Goal: Task Accomplishment & Management: Manage account settings

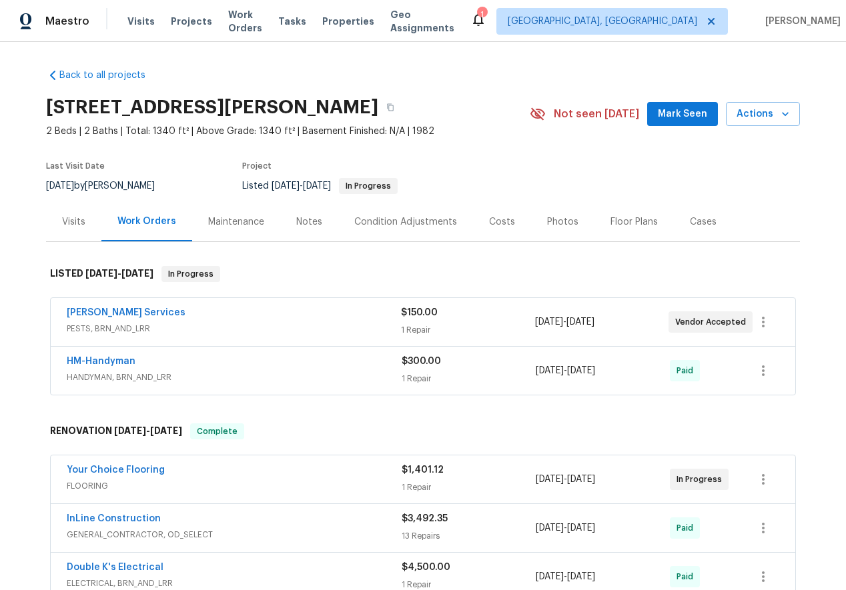
scroll to position [97, 0]
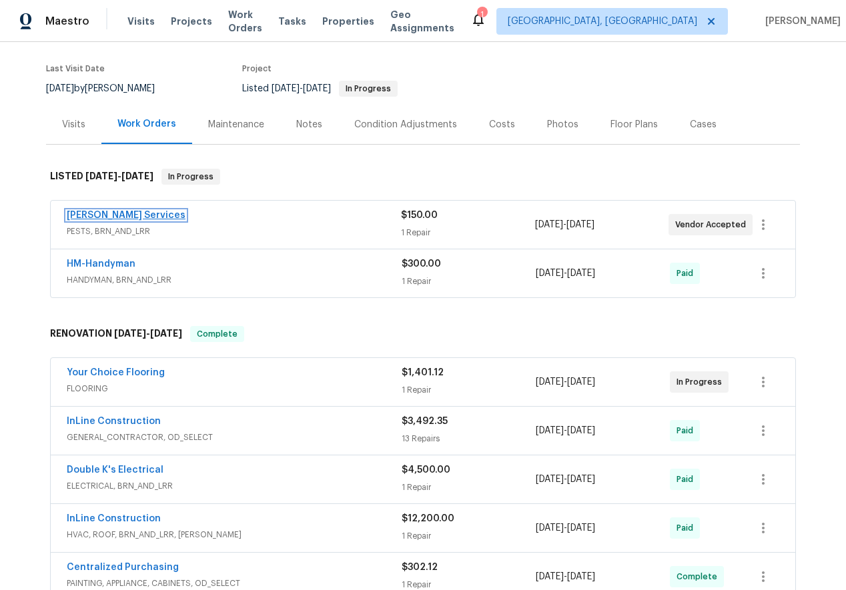
click at [95, 213] on link "[PERSON_NAME] Services" at bounding box center [126, 215] width 119 height 9
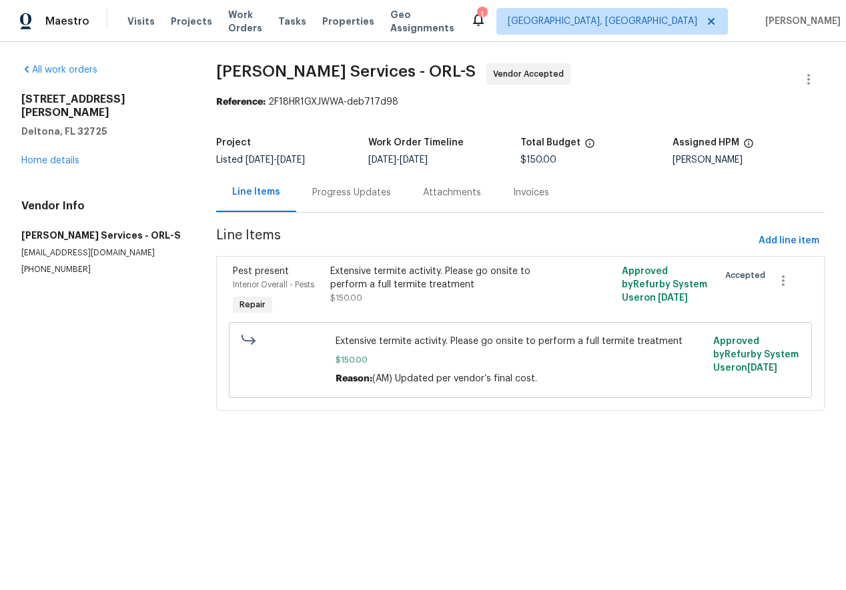
click at [306, 190] on div "Progress Updates" at bounding box center [351, 192] width 111 height 39
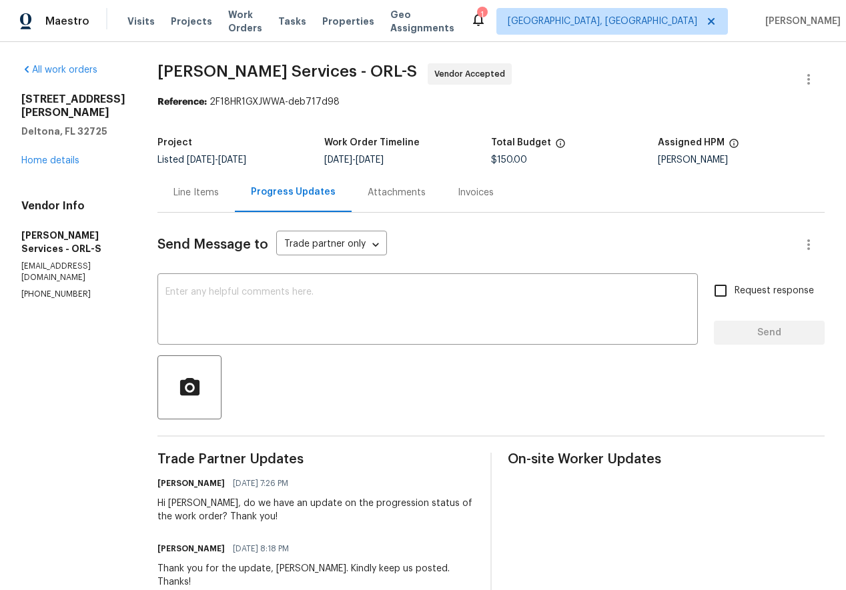
click at [219, 195] on div "Line Items" at bounding box center [195, 192] width 45 height 13
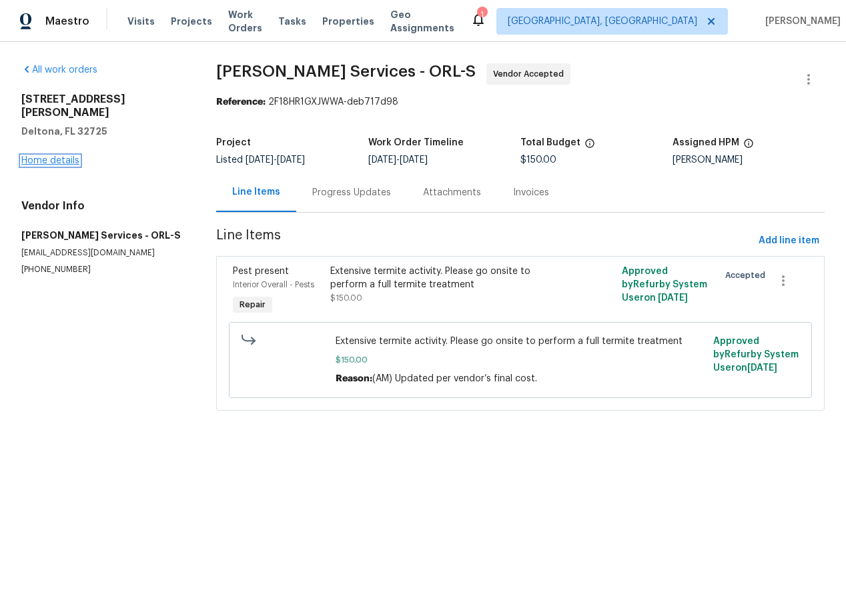
click at [57, 156] on link "Home details" at bounding box center [50, 160] width 58 height 9
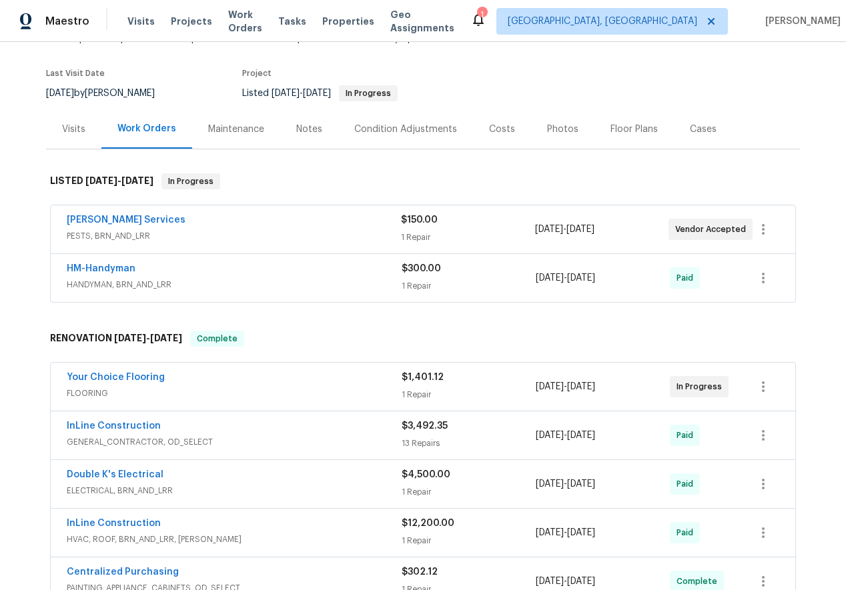
scroll to position [93, 0]
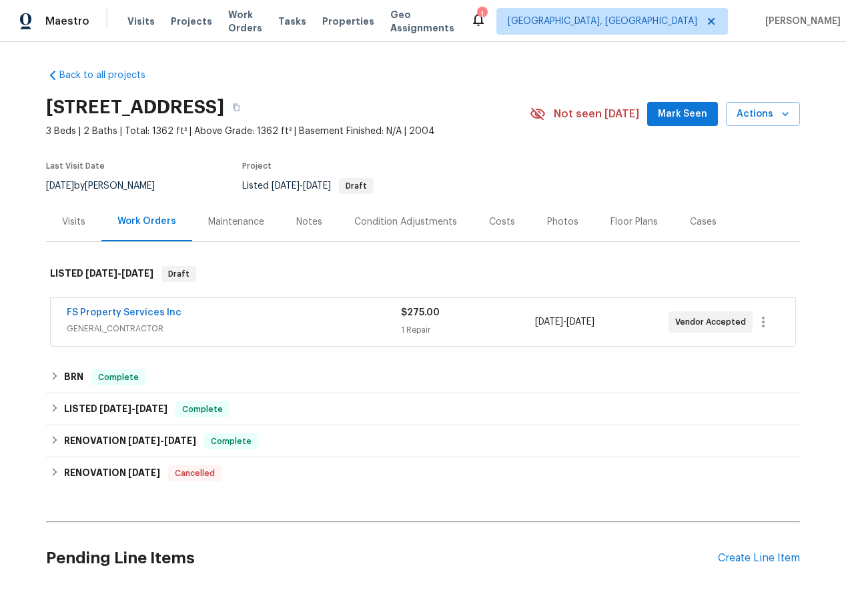
click at [137, 306] on span "FS Property Services Inc" at bounding box center [124, 312] width 115 height 13
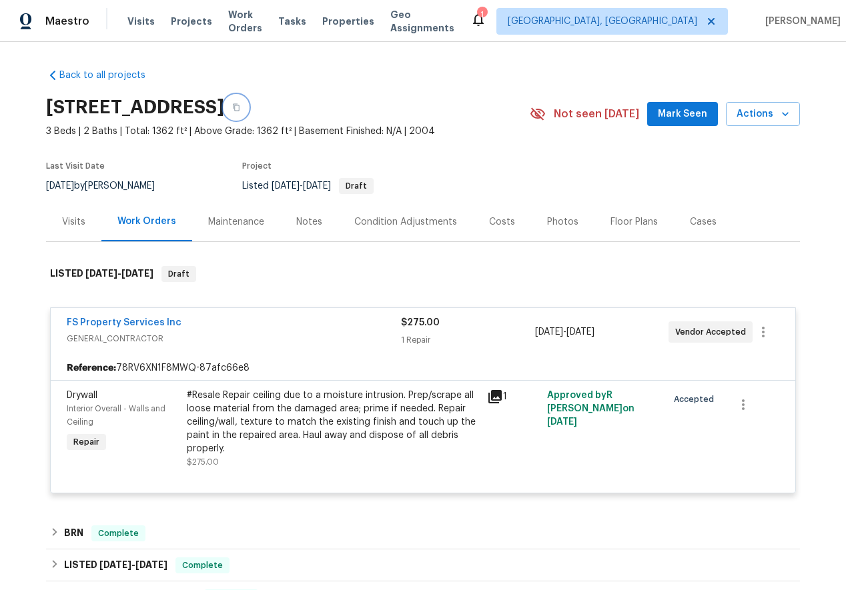
click at [248, 102] on button "button" at bounding box center [236, 107] width 24 height 24
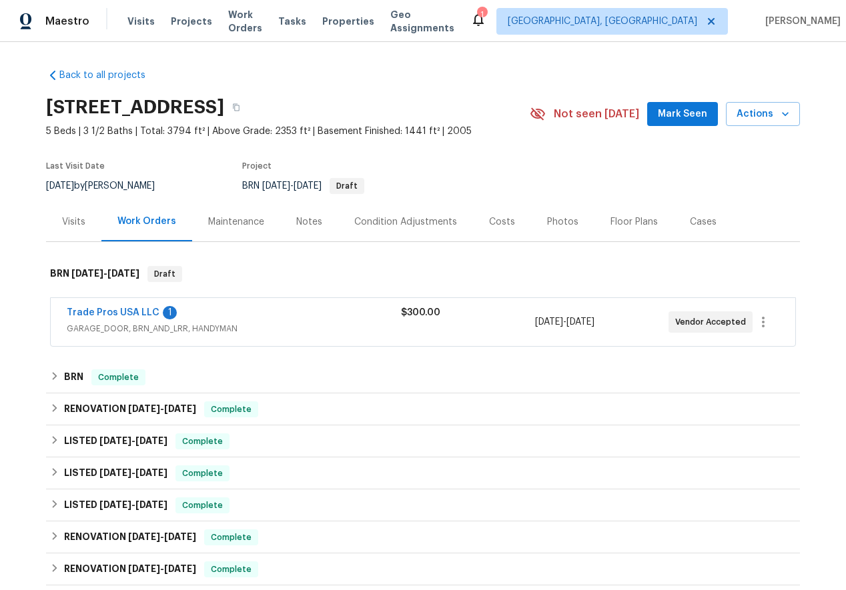
scroll to position [80, 0]
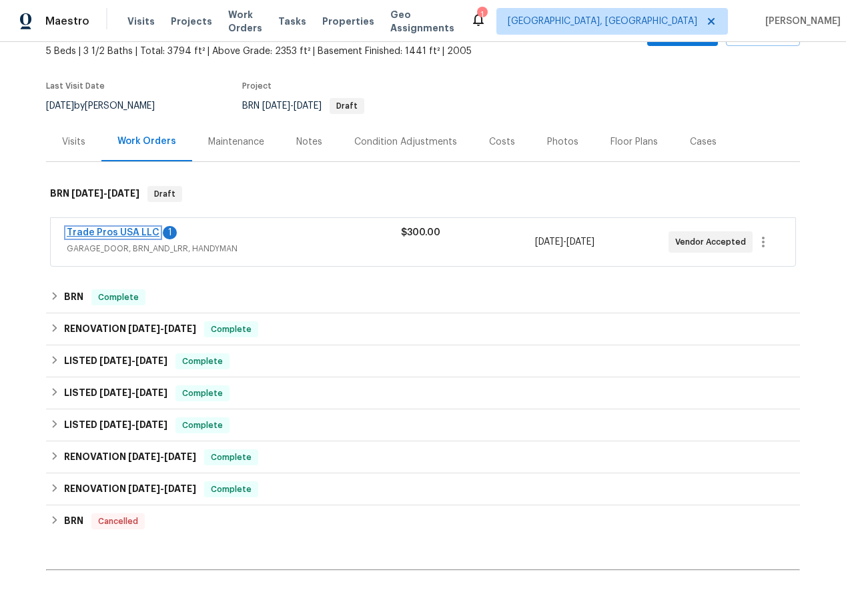
click at [105, 229] on link "Trade Pros USA LLC" at bounding box center [113, 232] width 93 height 9
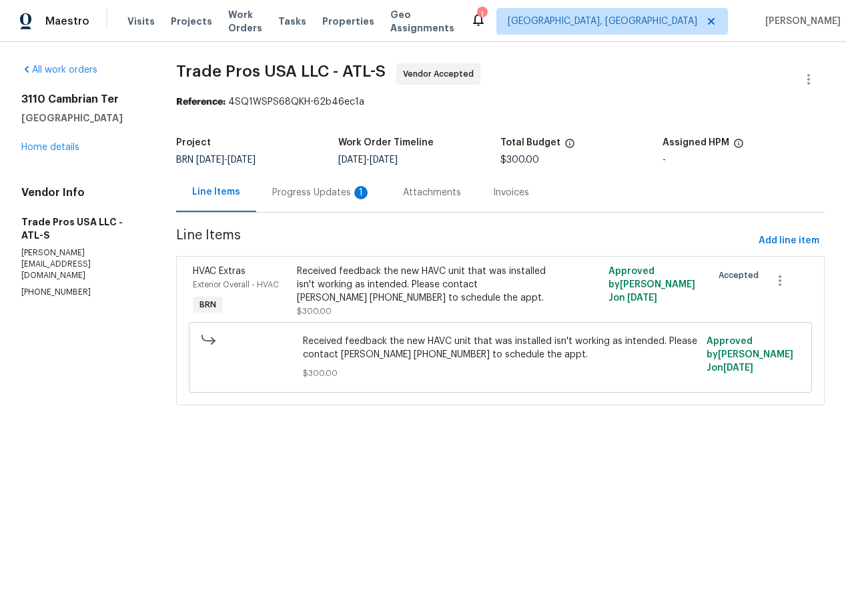
click at [312, 191] on div "Progress Updates 1" at bounding box center [321, 192] width 99 height 13
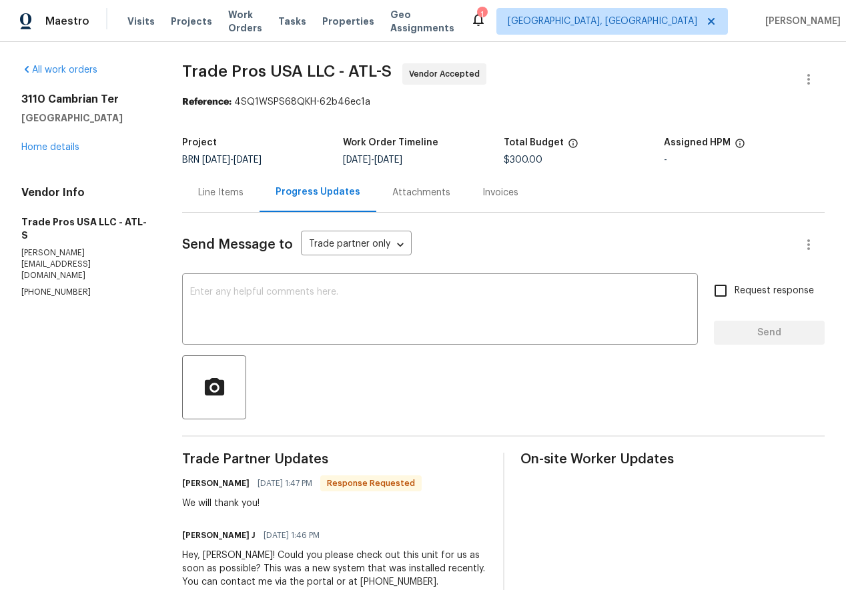
scroll to position [37, 0]
